Goal: Check status: Check status

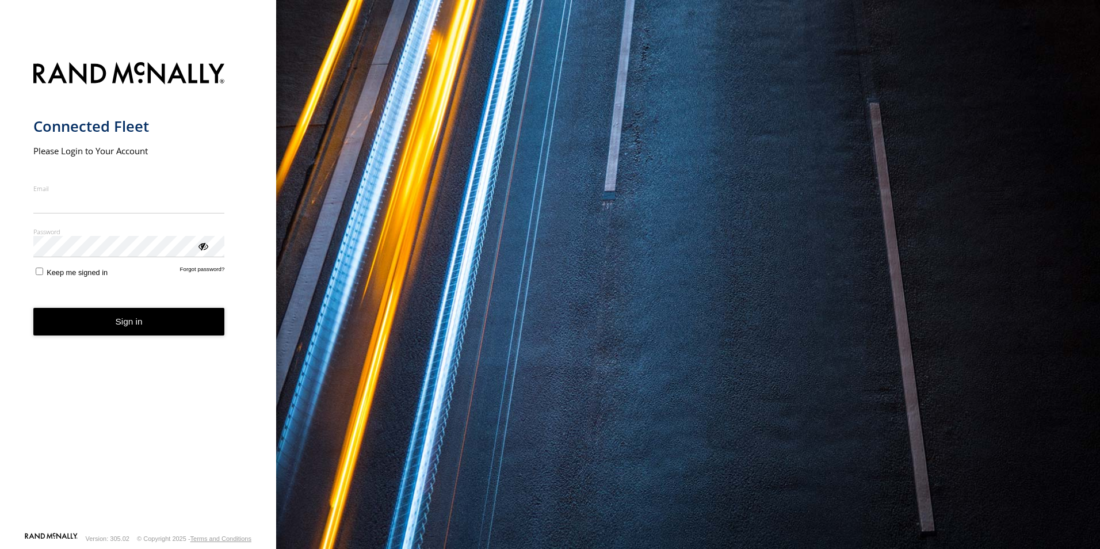
type input "**********"
click at [118, 328] on button "Sign in" at bounding box center [129, 322] width 192 height 28
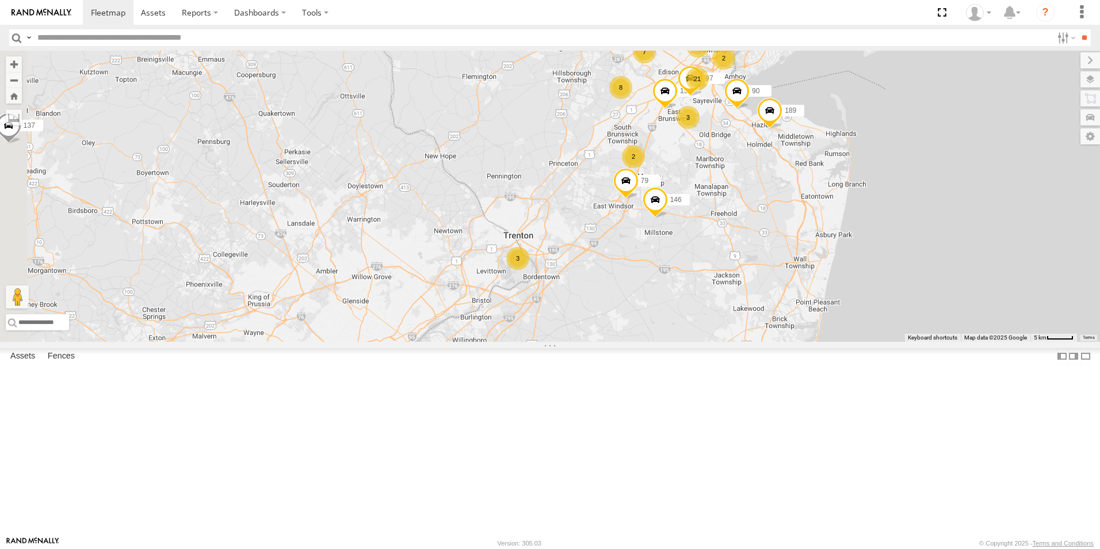
click at [750, 110] on span at bounding box center [736, 94] width 25 height 31
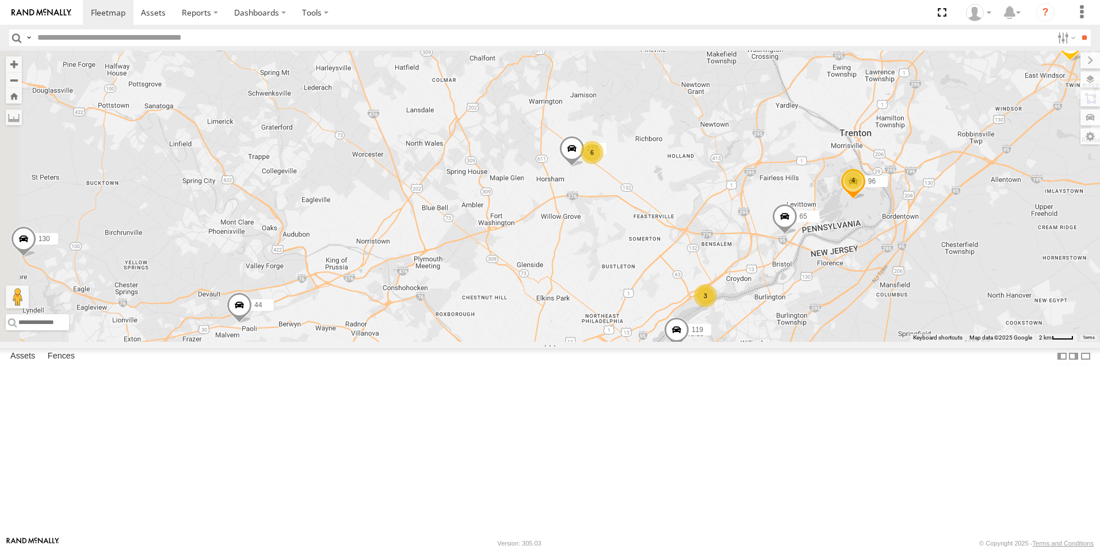
drag, startPoint x: 487, startPoint y: 234, endPoint x: 850, endPoint y: 226, distance: 363.1
click at [850, 226] on div "147 137 151 140 141 48 79 97 38 172 90 37 9 158 146 283 71 189 90 All Assets In…" at bounding box center [550, 196] width 1100 height 291
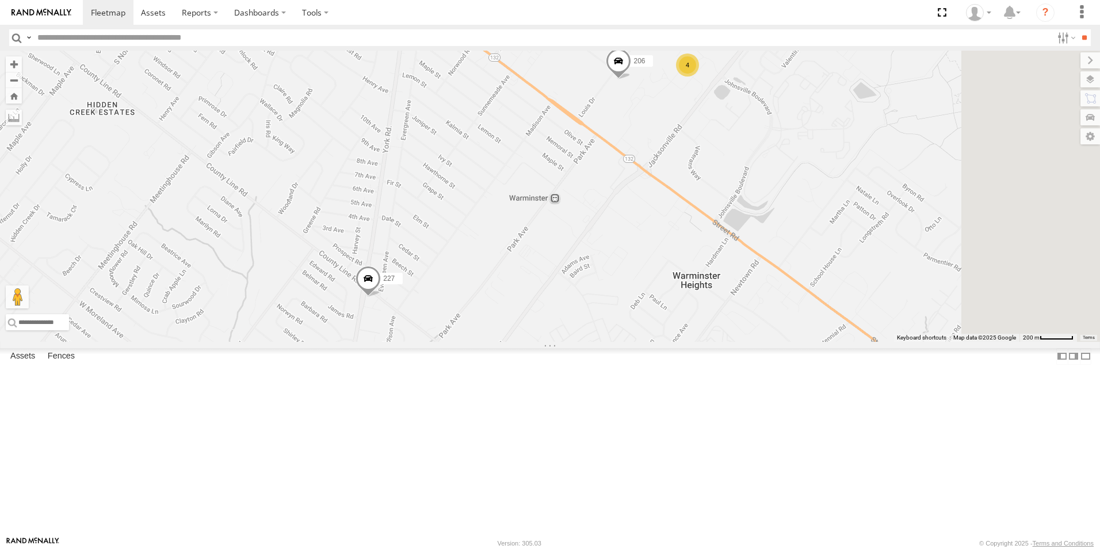
drag, startPoint x: 735, startPoint y: 174, endPoint x: 644, endPoint y: 284, distance: 141.8
click at [644, 284] on div "147 137 151 140 141 48 79 97 38 172 90 37 9 158 146 283 71 189 90 All Assets In…" at bounding box center [550, 196] width 1100 height 291
